Goal: Transaction & Acquisition: Purchase product/service

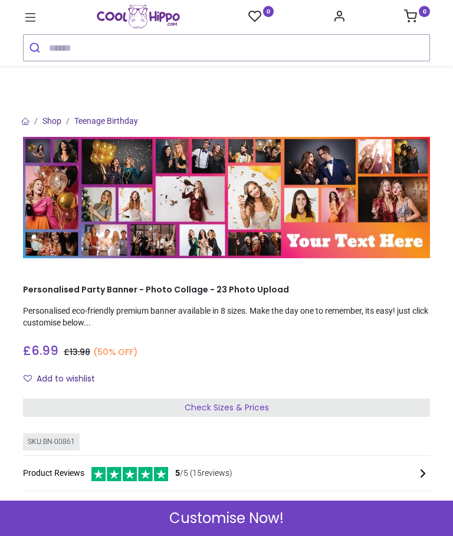
scroll to position [40, 0]
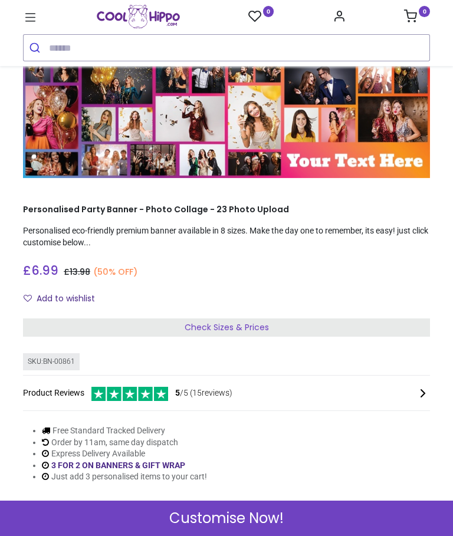
click at [74, 327] on div "Check Sizes & Prices" at bounding box center [226, 327] width 407 height 19
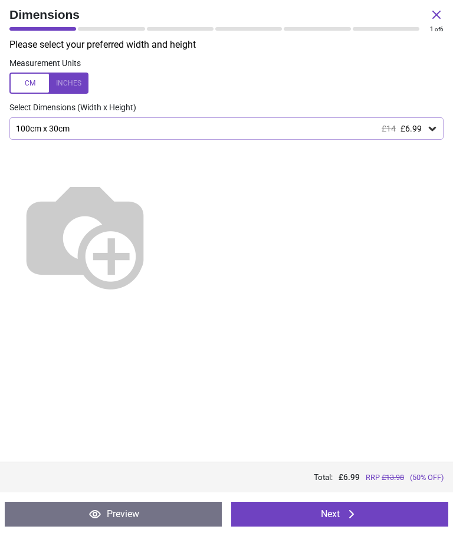
click at [353, 515] on icon at bounding box center [351, 514] width 5 height 8
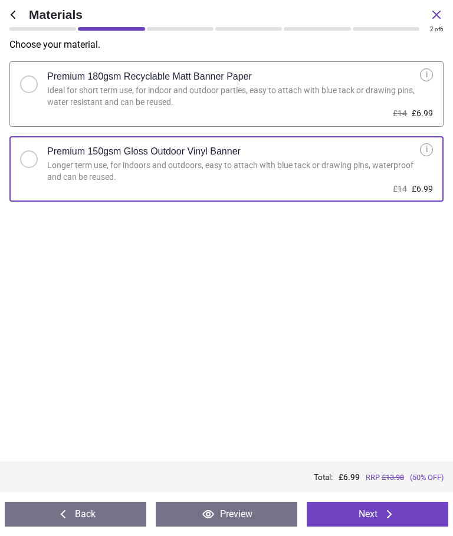
click at [388, 513] on icon at bounding box center [389, 514] width 14 height 14
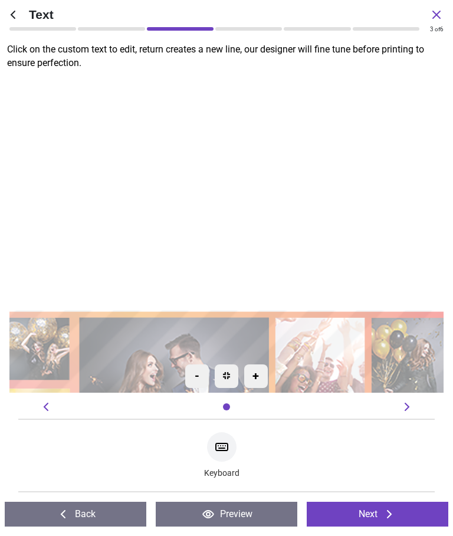
click at [442, 8] on icon at bounding box center [436, 15] width 14 height 14
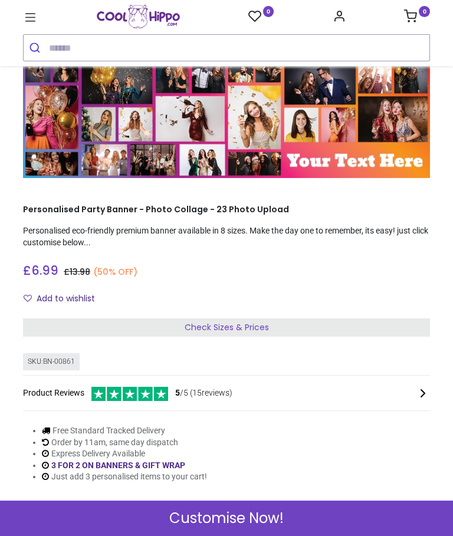
click at [437, 14] on div "0 0 Birthdays" at bounding box center [226, 33] width 424 height 57
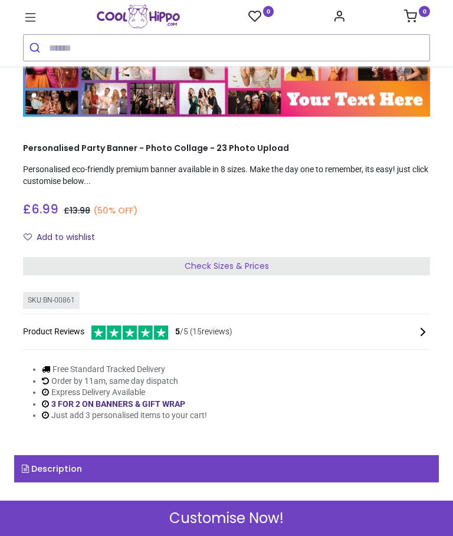
scroll to position [40, 0]
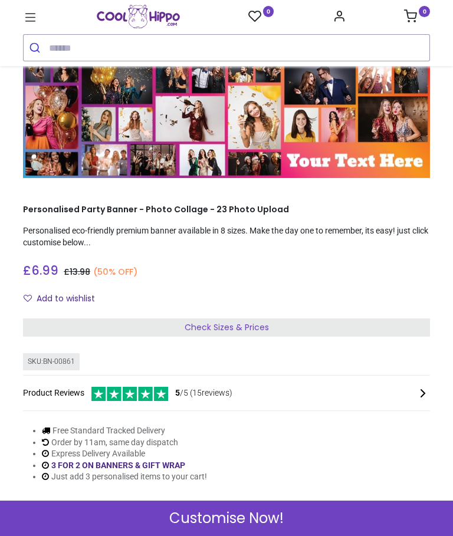
click at [256, 322] on span "Check Sizes & Prices" at bounding box center [226, 327] width 84 height 12
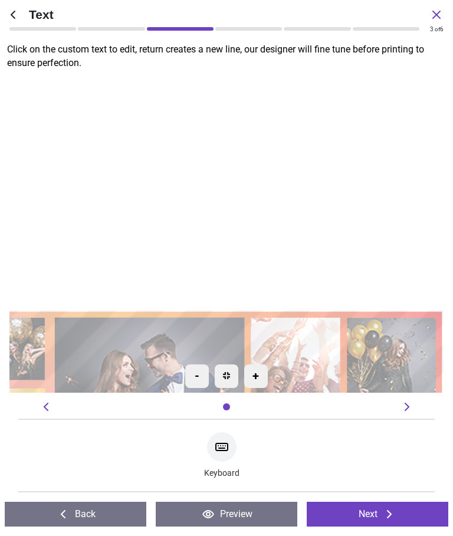
click at [19, 13] on icon at bounding box center [13, 15] width 14 height 14
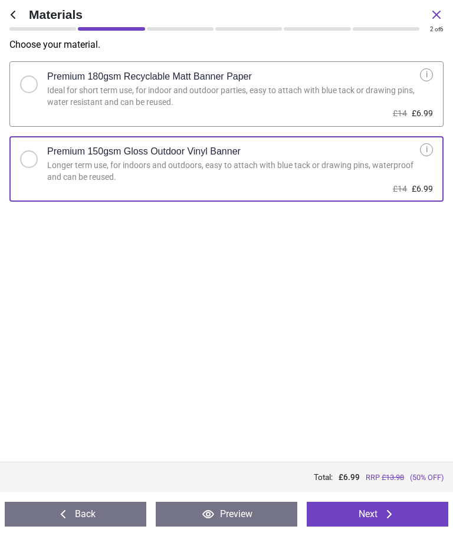
click at [12, 21] on icon at bounding box center [13, 15] width 14 height 14
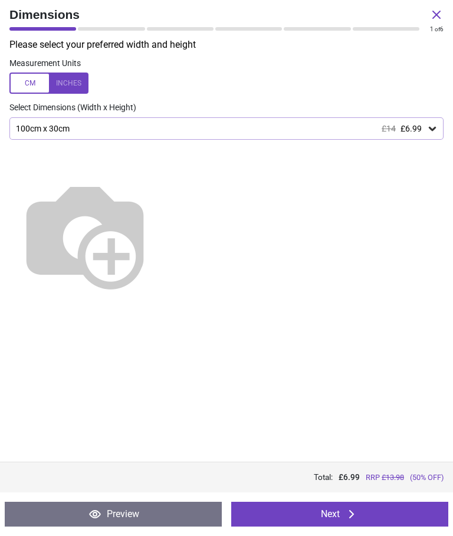
click at [24, 82] on div at bounding box center [48, 82] width 79 height 21
click at [427, 128] on icon at bounding box center [432, 129] width 12 height 12
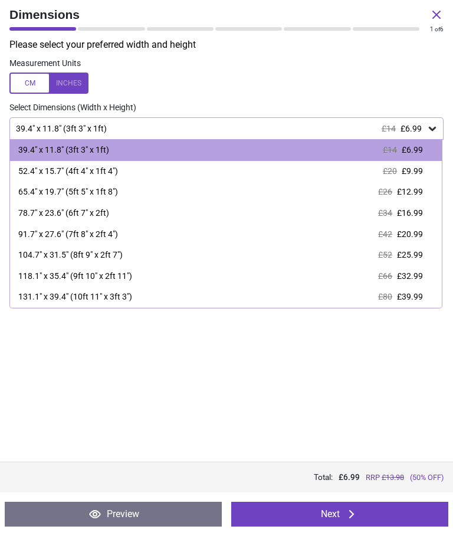
scroll to position [40, 0]
click at [29, 84] on div at bounding box center [48, 82] width 79 height 21
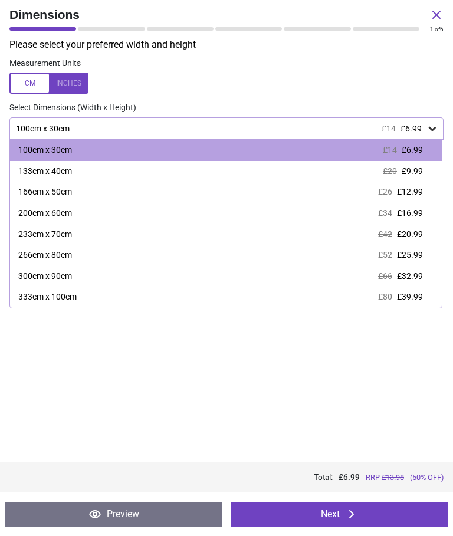
click at [19, 231] on div "233cm x 70cm" at bounding box center [45, 235] width 54 height 12
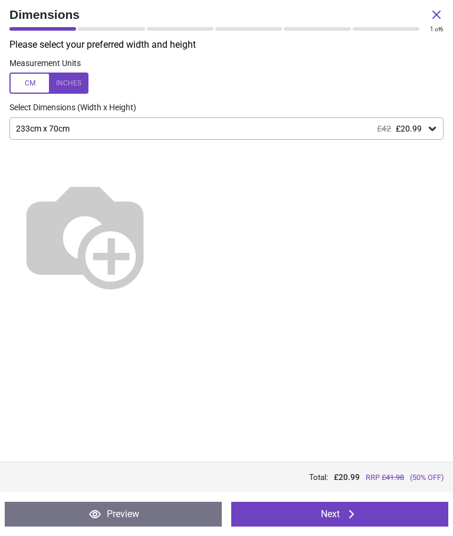
click at [425, 127] on div "233cm x 70cm £42 £20.99" at bounding box center [220, 129] width 411 height 10
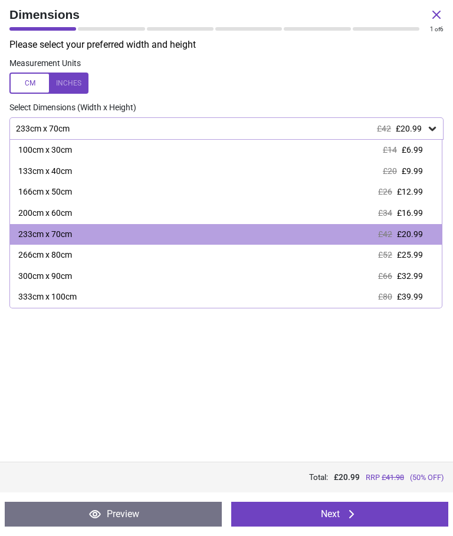
click at [412, 273] on span "£32.99" at bounding box center [410, 275] width 26 height 9
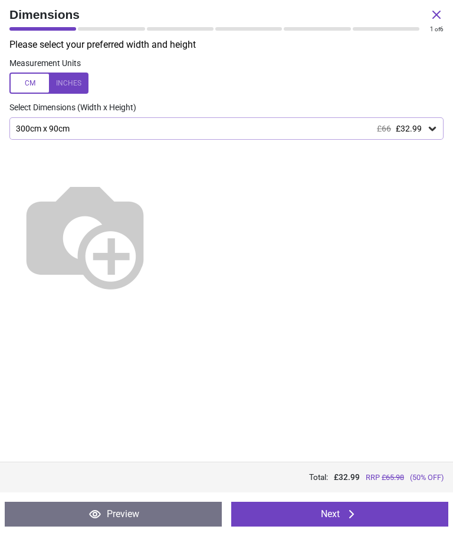
click at [435, 128] on icon at bounding box center [432, 129] width 12 height 12
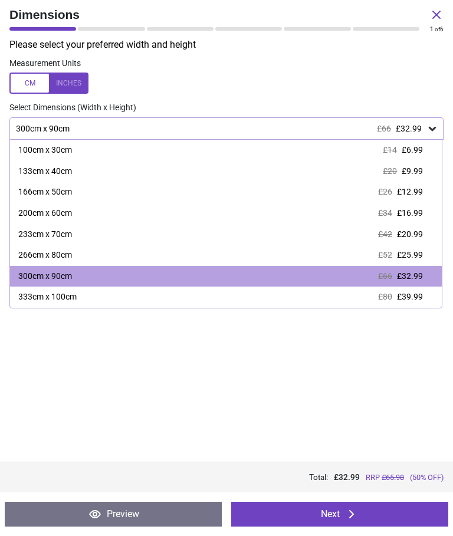
click at [405, 257] on div "£52 £25.99" at bounding box center [400, 255] width 45 height 12
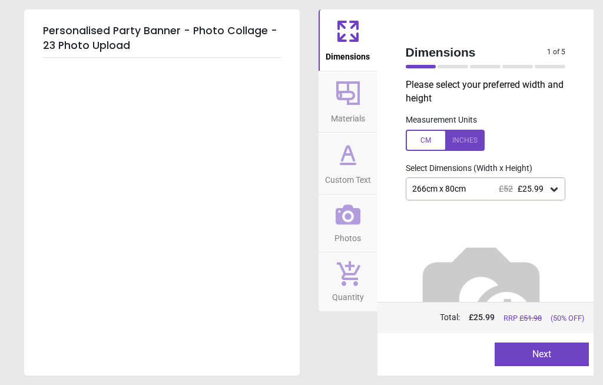
click at [452, 183] on icon at bounding box center [555, 189] width 12 height 12
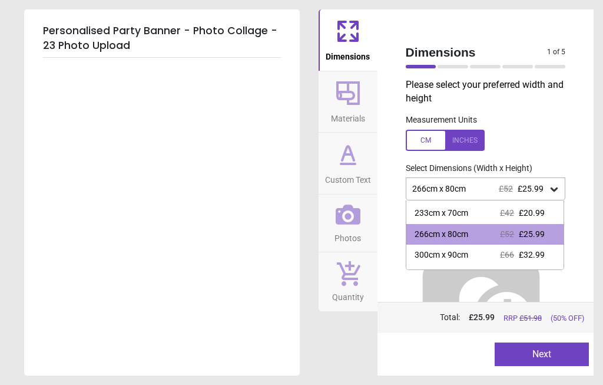
scroll to position [84, 0]
